Goal: Find contact information: Find contact information

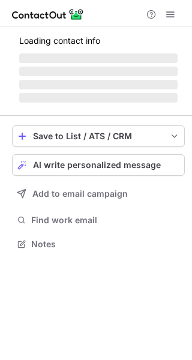
scroll to position [232, 192]
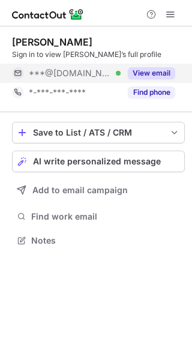
click at [151, 69] on button "View email" at bounding box center [151, 73] width 47 height 12
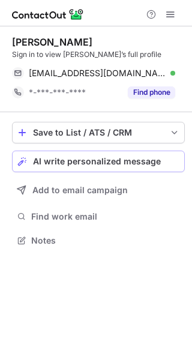
scroll to position [232, 192]
